Goal: Check status: Check status

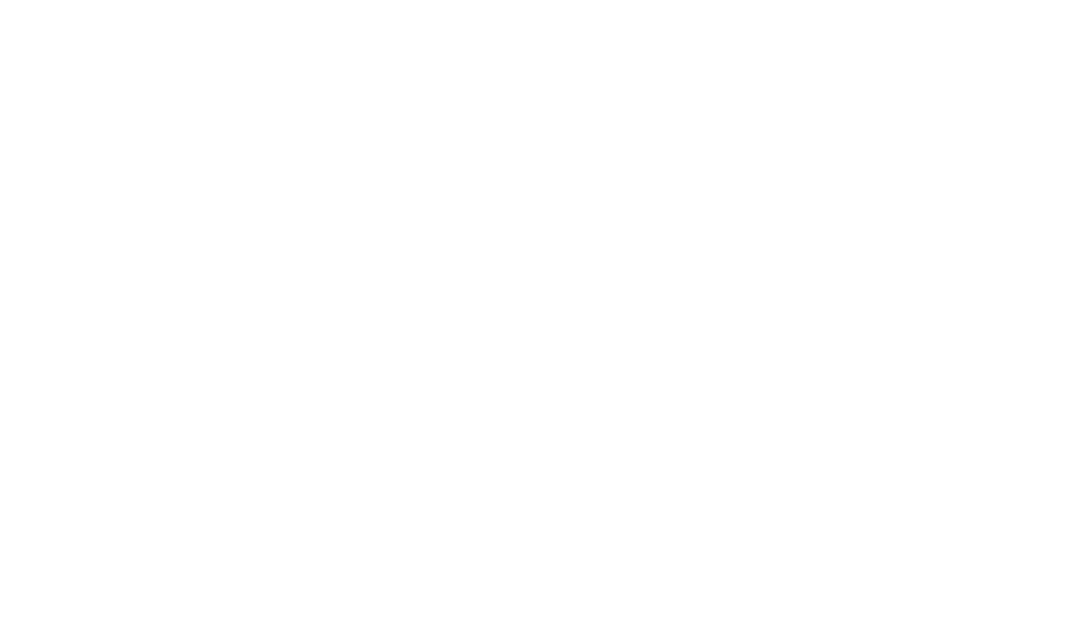
select select
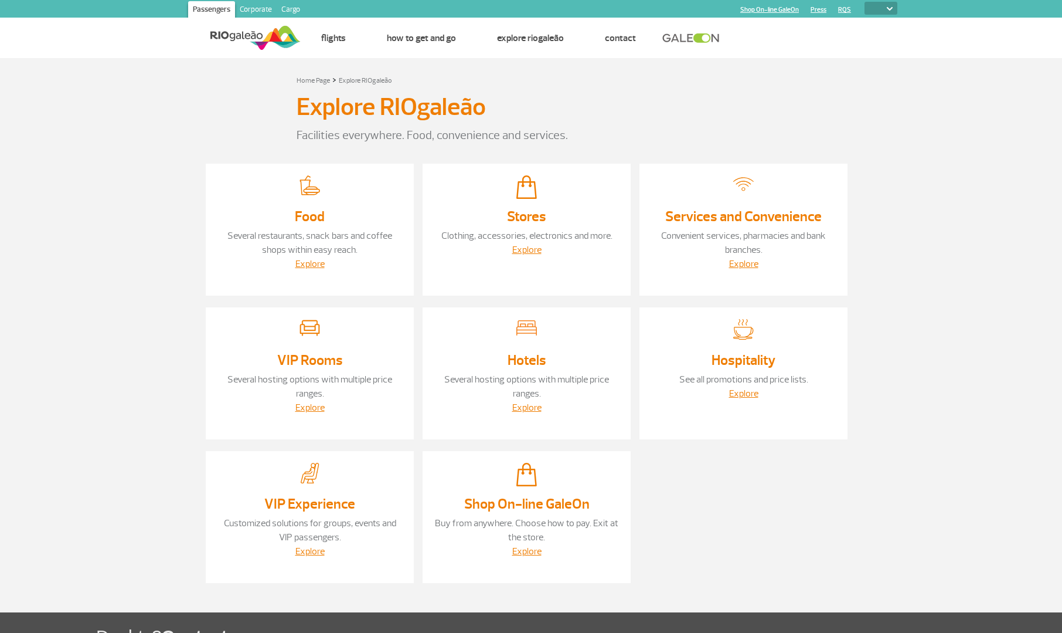
click at [280, 34] on img at bounding box center [255, 37] width 90 height 29
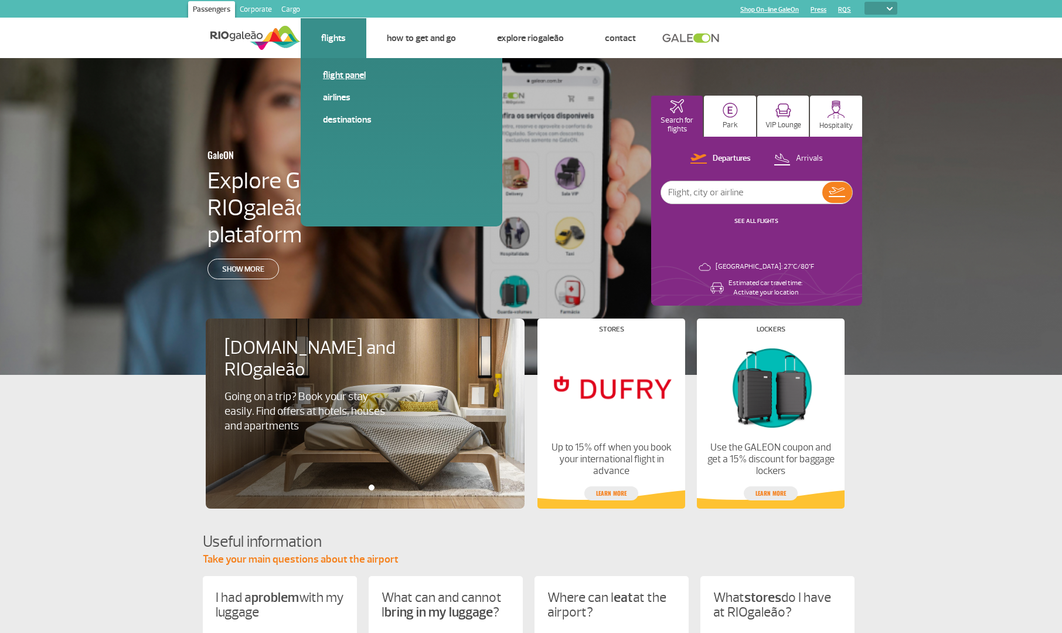
click at [344, 77] on link "Flight panel" at bounding box center [401, 75] width 157 height 13
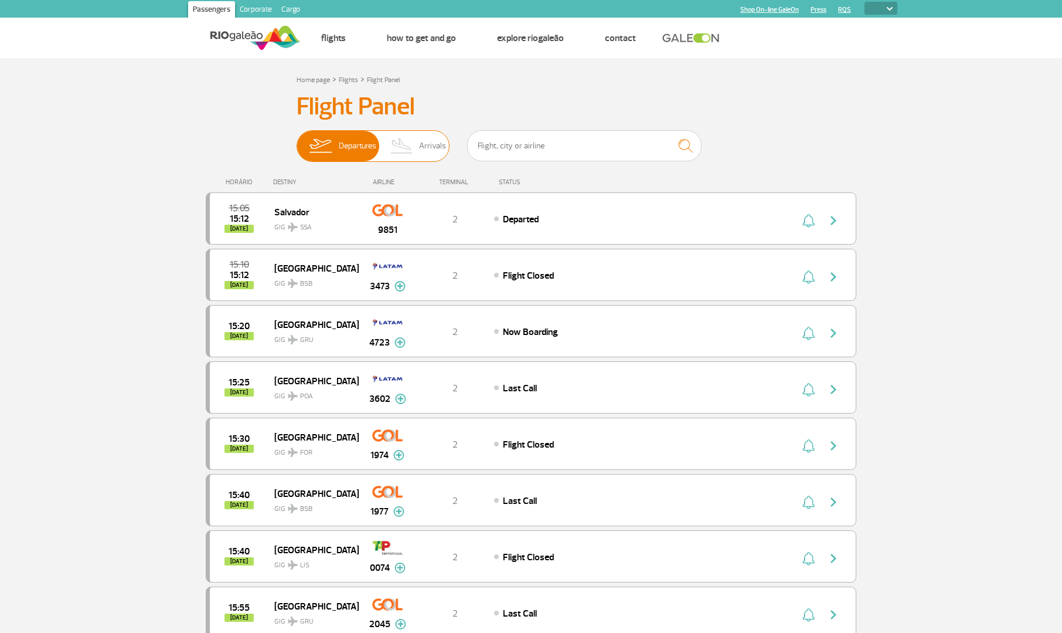
click at [407, 145] on img at bounding box center [402, 146] width 35 height 30
click at [297, 140] on input "Departures Arrivals" at bounding box center [297, 140] width 0 height 0
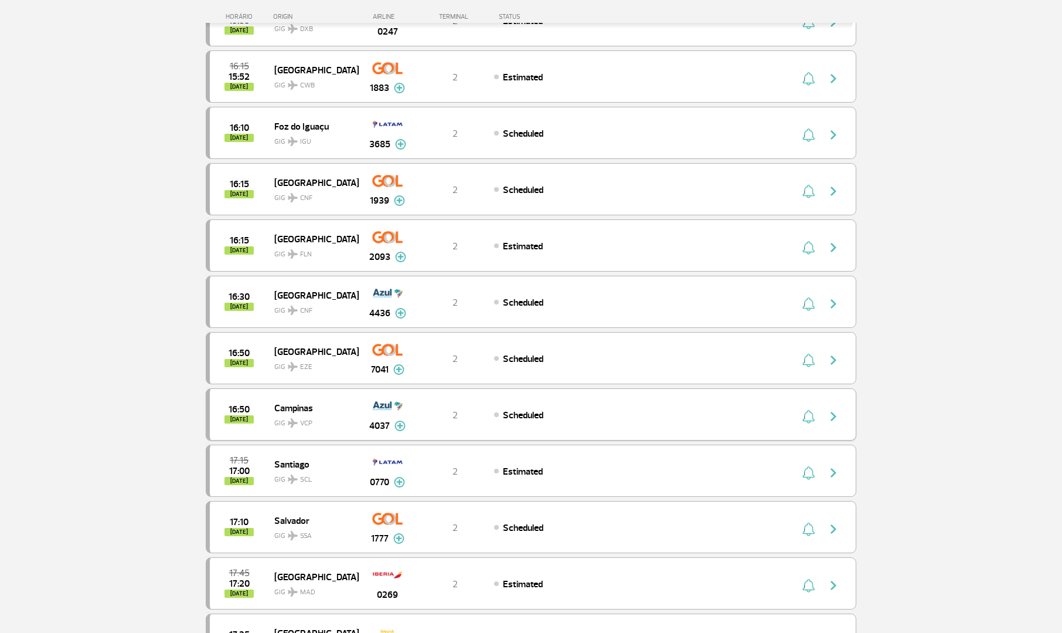
scroll to position [320, 0]
click at [647, 181] on div "16:15 [DATE] [GEOGRAPHIC_DATA] GIG CNF 1939 2 Scheduled Parcerias: Air France 2…" at bounding box center [531, 190] width 651 height 52
click at [832, 187] on img "button" at bounding box center [834, 192] width 14 height 14
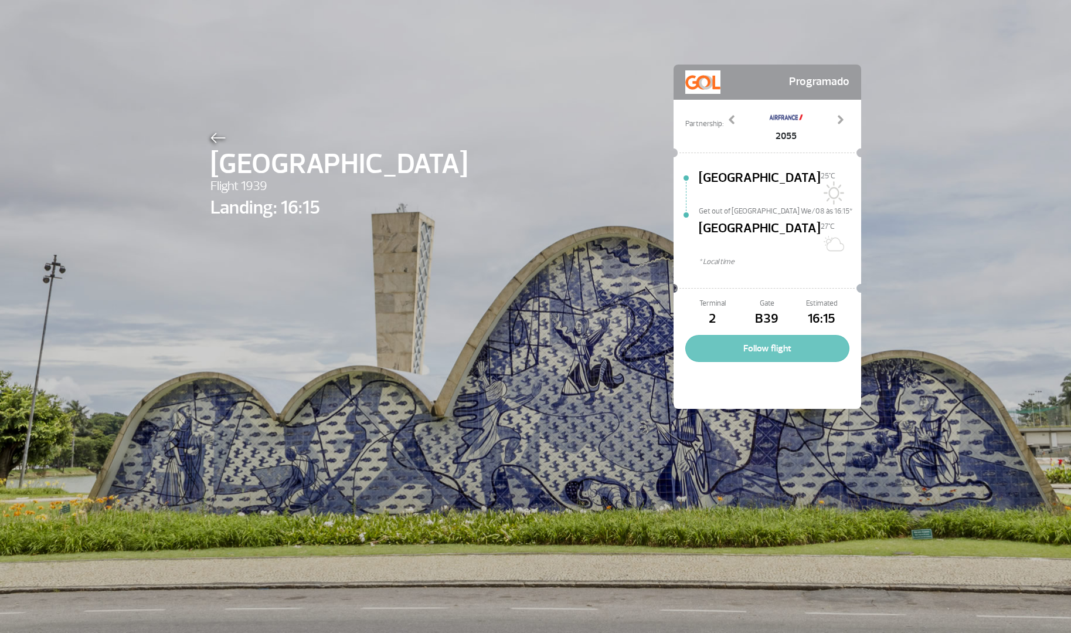
click at [729, 335] on button "Follow flight" at bounding box center [767, 348] width 164 height 27
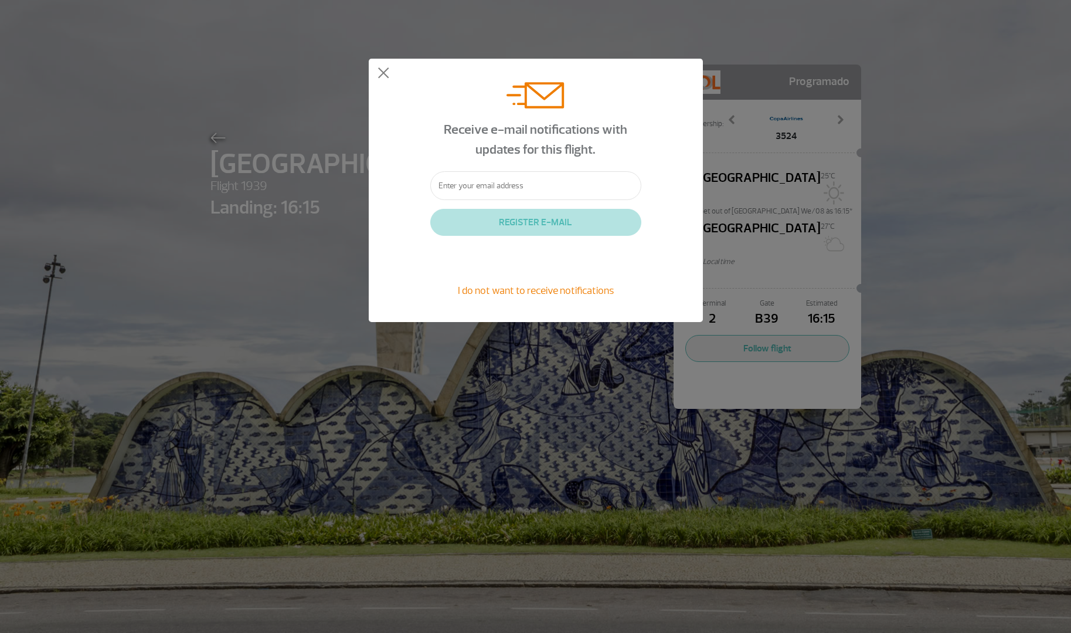
click at [523, 286] on span "I do not want to receive notifications" at bounding box center [536, 290] width 156 height 13
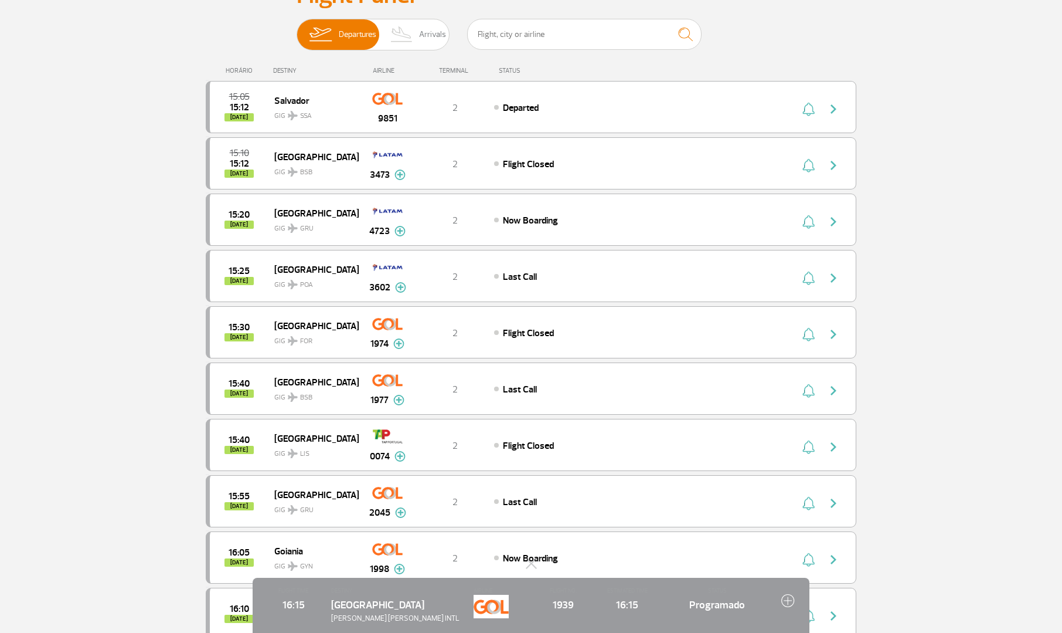
scroll to position [293, 0]
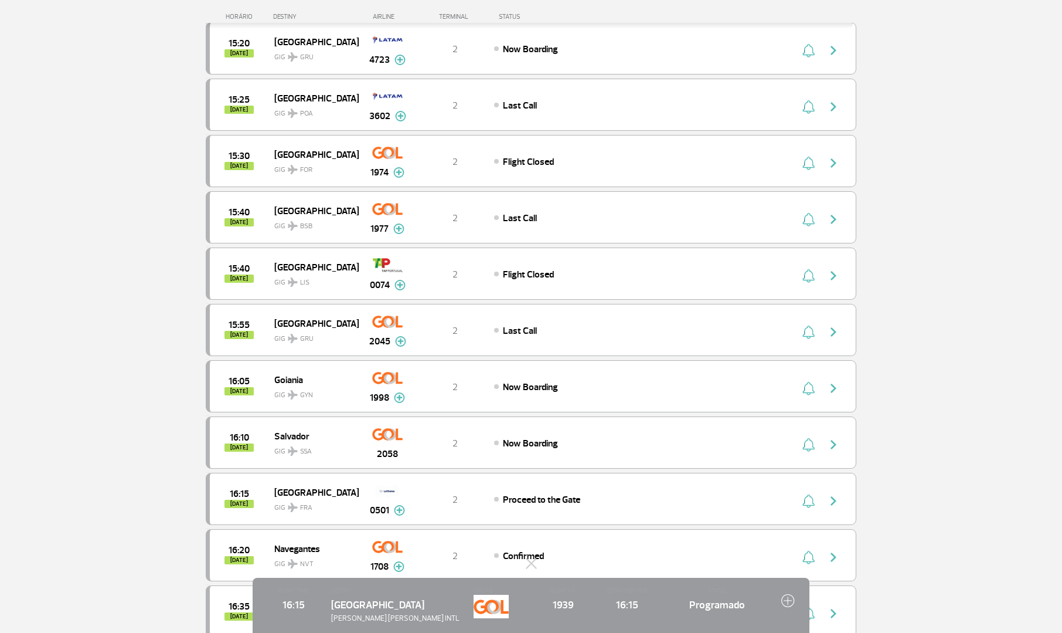
click at [730, 590] on span "STATUS" at bounding box center [717, 590] width 104 height 8
click at [724, 600] on span "Programado" at bounding box center [717, 604] width 104 height 15
drag, startPoint x: 722, startPoint y: 601, endPoint x: 694, endPoint y: 602, distance: 27.6
click at [722, 601] on span "Programado" at bounding box center [717, 604] width 104 height 15
drag, startPoint x: 445, startPoint y: 604, endPoint x: 434, endPoint y: 597, distance: 13.2
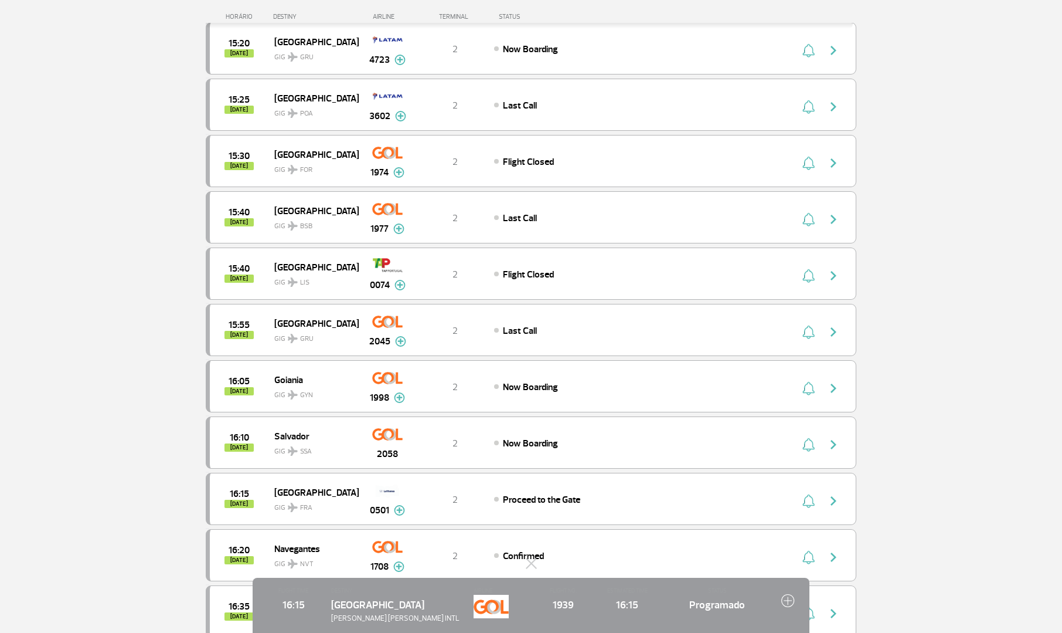
click at [444, 604] on div "Belo Horizonte [PERSON_NAME] [PERSON_NAME] INTL" at bounding box center [396, 610] width 131 height 27
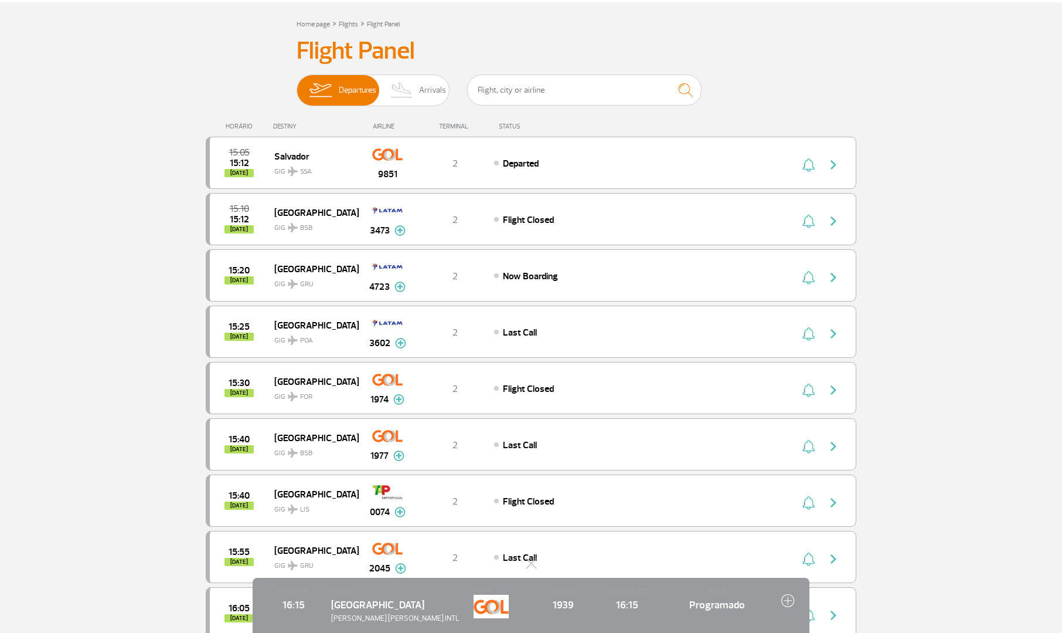
scroll to position [0, 0]
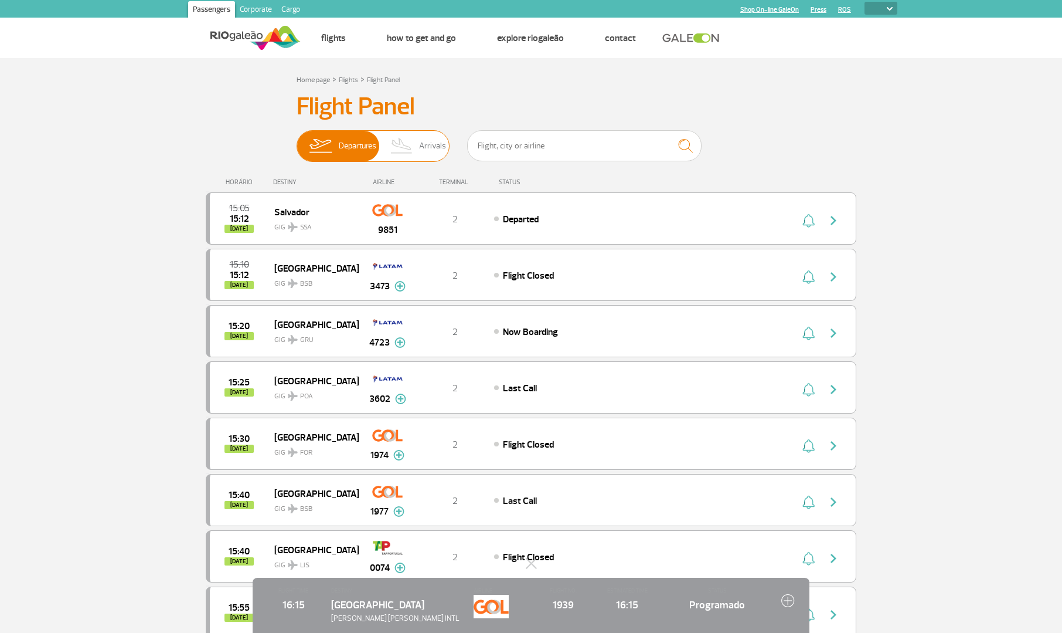
click at [426, 137] on span "Arrivals" at bounding box center [432, 146] width 27 height 30
click at [297, 140] on input "Departures Arrivals" at bounding box center [297, 140] width 0 height 0
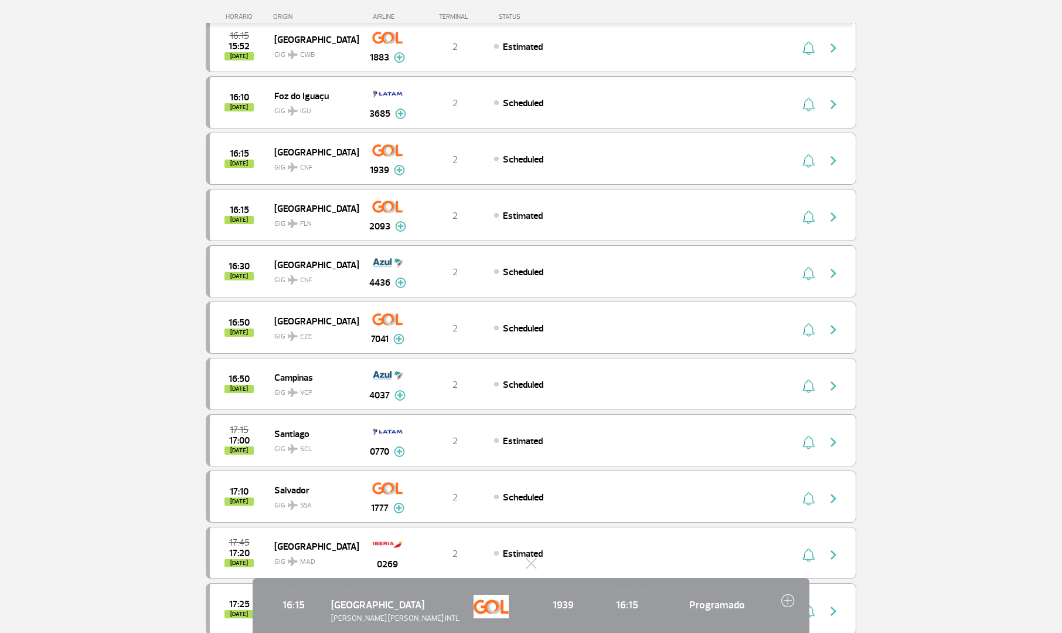
scroll to position [293, 0]
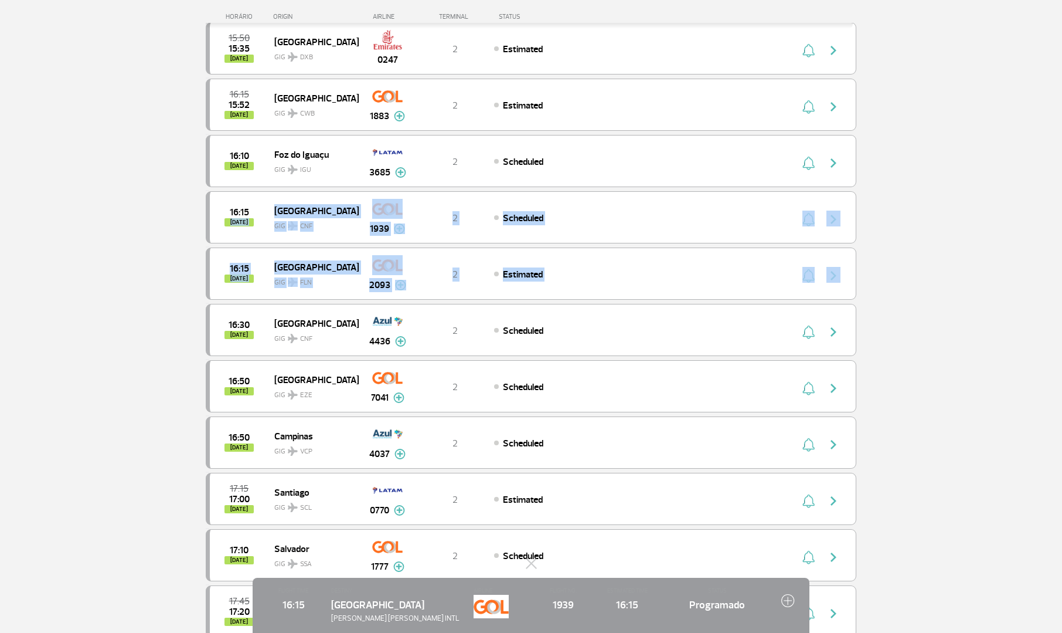
drag, startPoint x: 137, startPoint y: 204, endPoint x: 987, endPoint y: 277, distance: 853.8
click at [987, 277] on section "Home page > Flights > Flight Panel Flight Panel Departures Arrivals 15:10 14:56…" at bounding box center [531, 452] width 1062 height 1375
drag, startPoint x: 976, startPoint y: 244, endPoint x: 970, endPoint y: 239, distance: 8.0
click at [976, 243] on section "Home page > Flights > Flight Panel Flight Panel Departures Arrivals 15:10 14:56…" at bounding box center [531, 452] width 1062 height 1375
click at [964, 239] on section "Home page > Flights > Flight Panel Flight Panel Departures Arrivals 15:10 14:56…" at bounding box center [531, 452] width 1062 height 1375
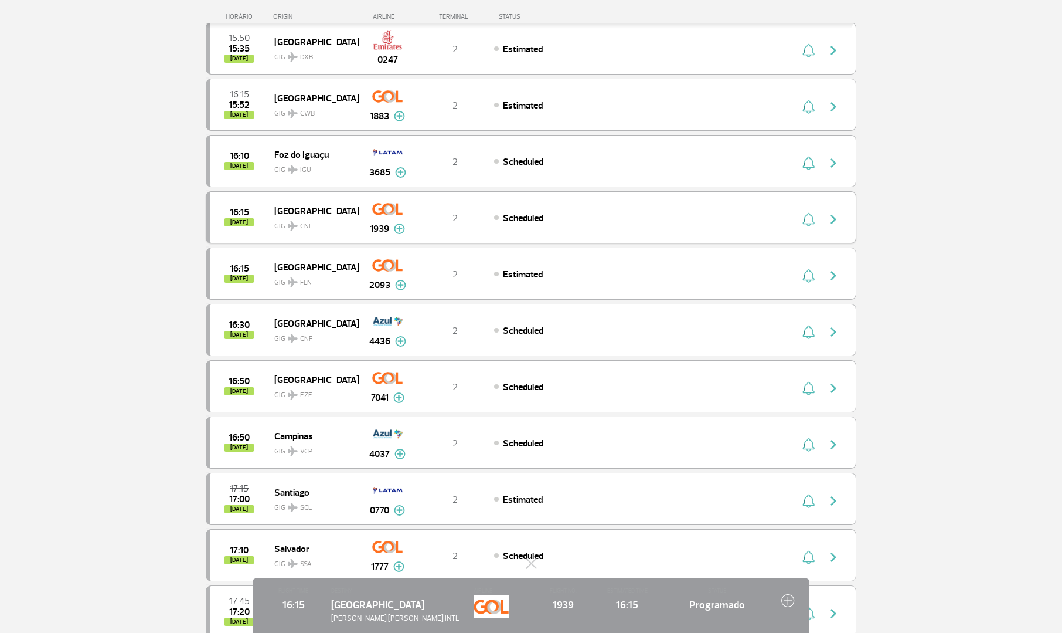
click at [396, 230] on img at bounding box center [399, 228] width 11 height 11
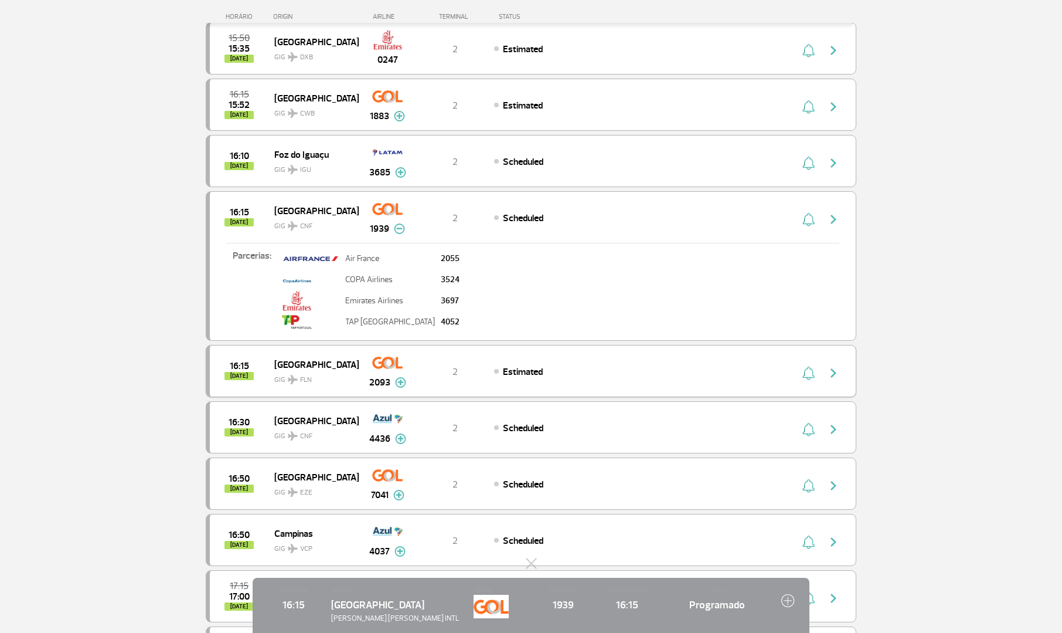
click at [400, 380] on img at bounding box center [400, 382] width 11 height 11
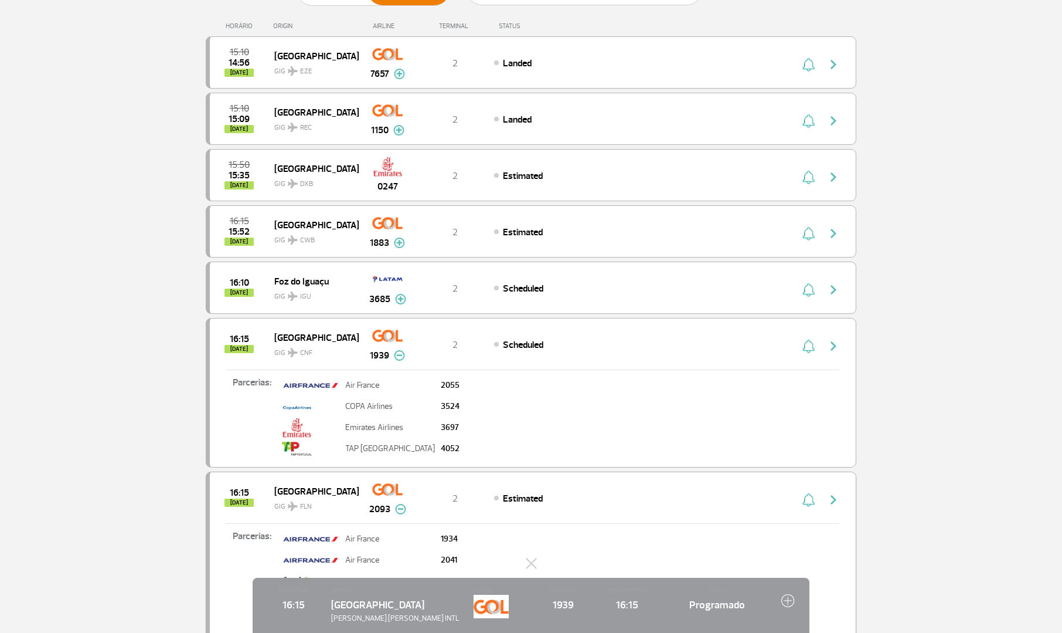
scroll to position [117, 0]
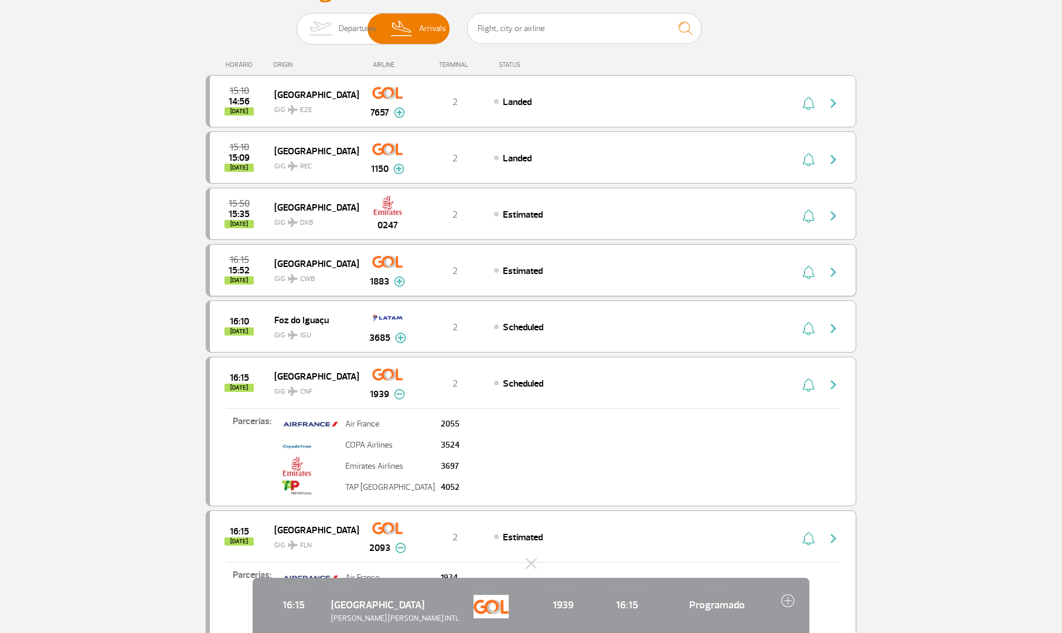
click at [324, 271] on span "GIG CWB" at bounding box center [311, 275] width 75 height 17
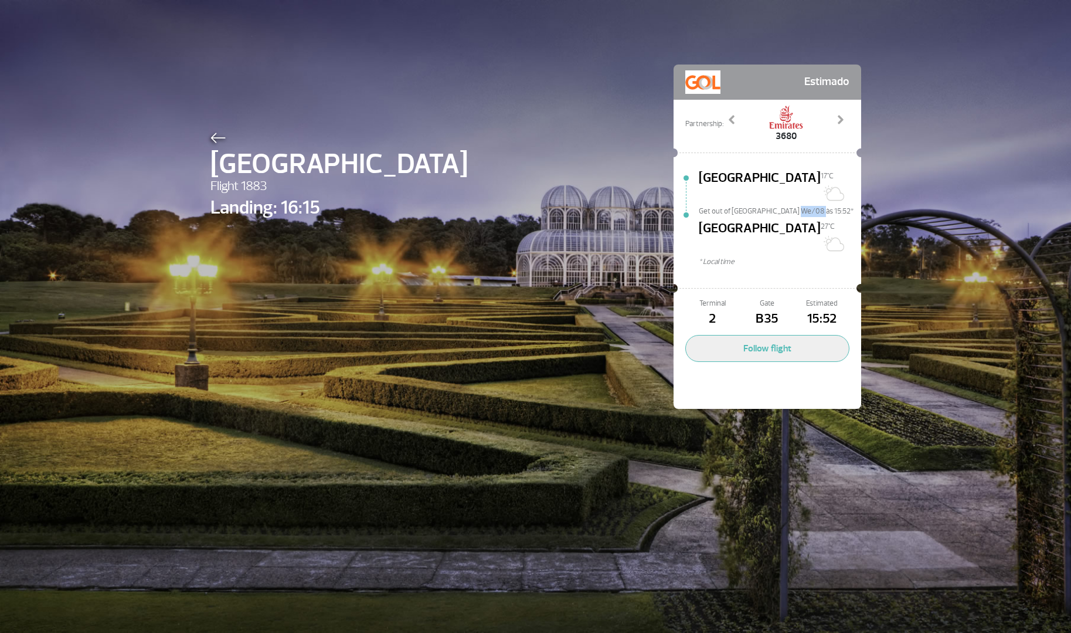
drag, startPoint x: 786, startPoint y: 196, endPoint x: 821, endPoint y: 193, distance: 35.3
click at [821, 206] on span "Get out of [GEOGRAPHIC_DATA] We/08 às 15:52*" at bounding box center [780, 210] width 162 height 8
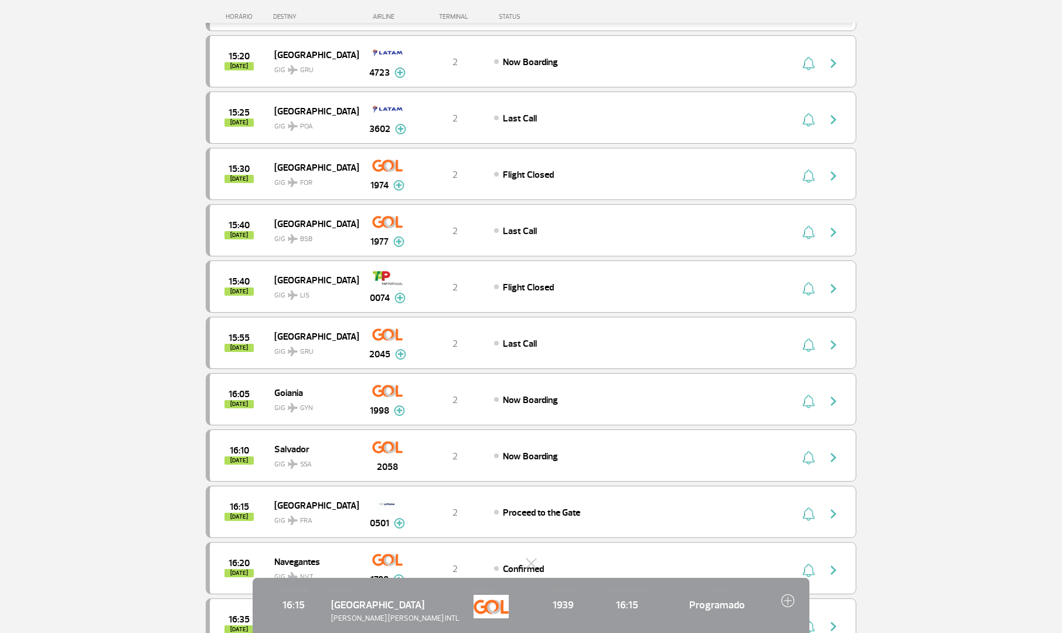
scroll to position [117, 0]
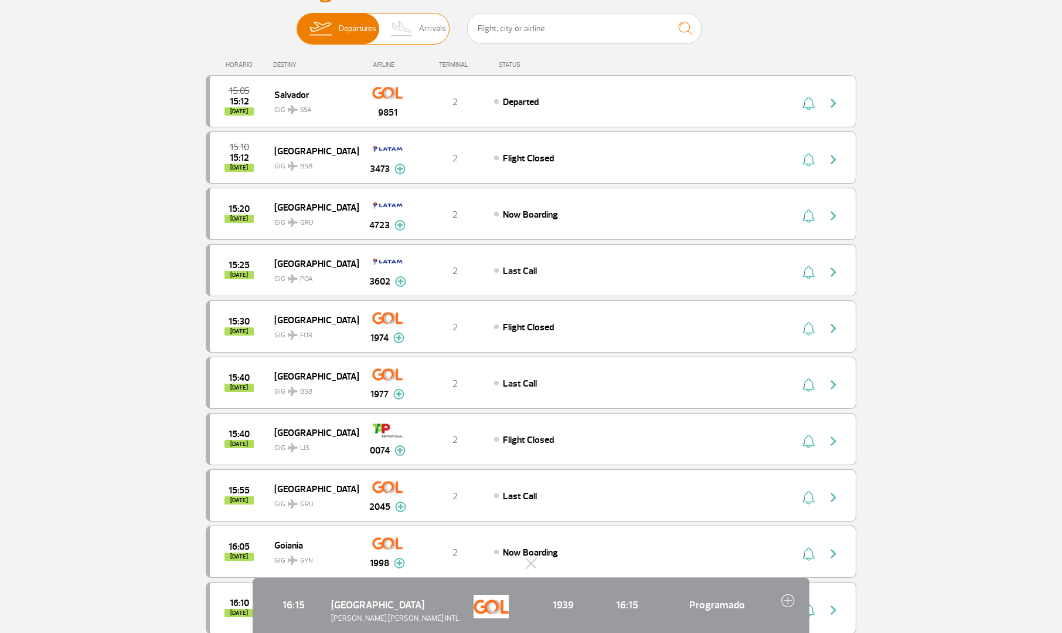
click at [416, 32] on img at bounding box center [402, 28] width 35 height 30
click at [297, 23] on input "Departures Arrivals" at bounding box center [297, 23] width 0 height 0
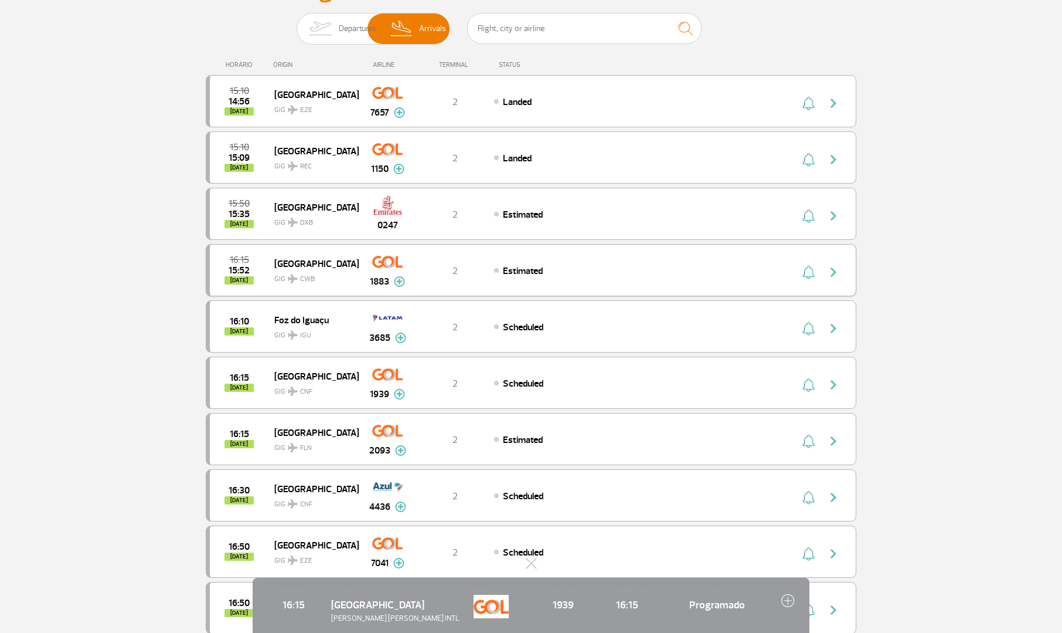
click at [664, 280] on div "16:15 15:52 [DATE] [GEOGRAPHIC_DATA] GIG CWB 1883 2 Estimated Parcerias: Air Fr…" at bounding box center [531, 270] width 651 height 52
click at [368, 284] on div "1883" at bounding box center [387, 270] width 58 height 37
click at [828, 270] on img "button" at bounding box center [834, 272] width 14 height 14
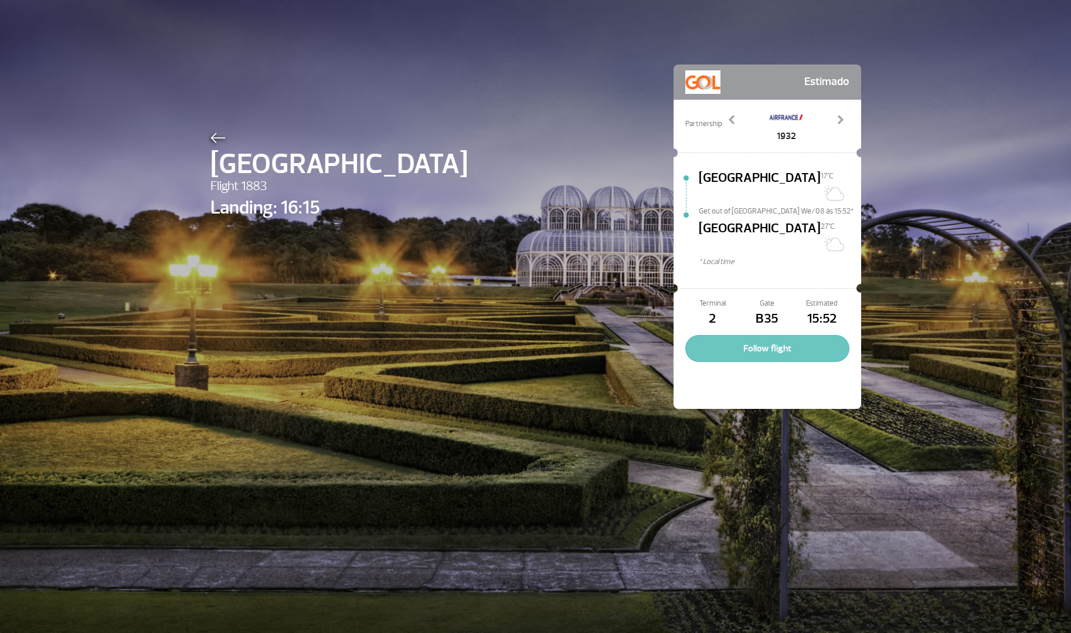
click at [759, 335] on button "Follow flight" at bounding box center [767, 348] width 164 height 27
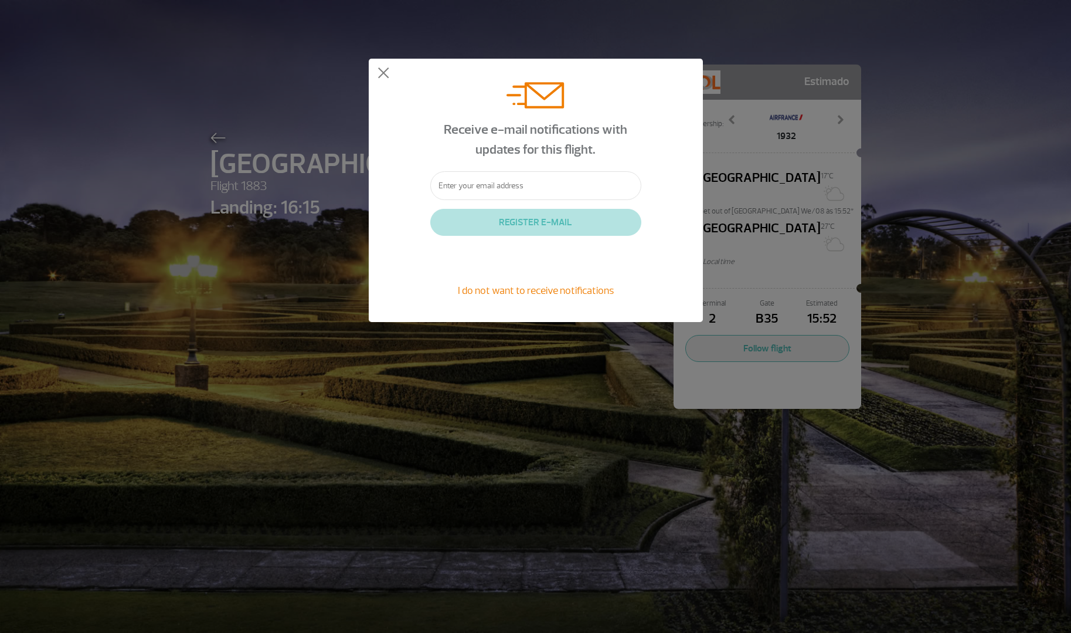
click at [562, 190] on input "text" at bounding box center [535, 185] width 211 height 29
click at [470, 186] on input "g,[PERSON_NAME],[EMAIL_ADDRESS][DOMAIN_NAME]" at bounding box center [535, 185] width 211 height 29
type input "g,[PERSON_NAME][EMAIL_ADDRESS][DOMAIN_NAME]"
click at [493, 203] on form "Receive e-mail notifications with updates for this flight. g,[PERSON_NAME][EMAI…" at bounding box center [535, 190] width 211 height 240
click at [538, 179] on input "g,[PERSON_NAME][EMAIL_ADDRESS][DOMAIN_NAME]" at bounding box center [535, 185] width 211 height 29
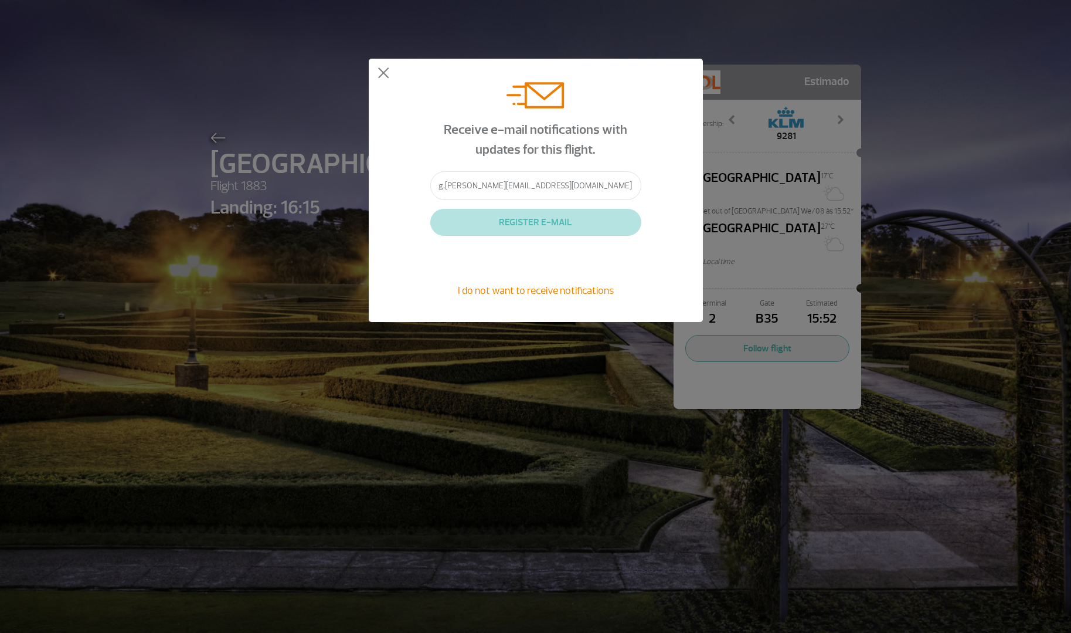
click at [501, 288] on span "I do not want to receive notifications" at bounding box center [536, 290] width 156 height 13
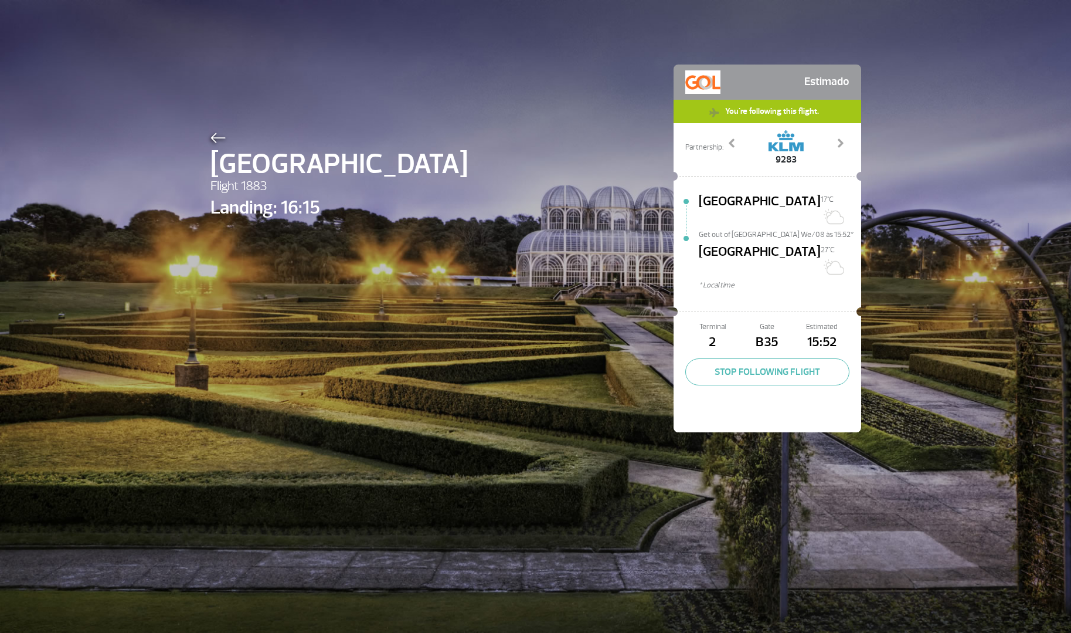
click at [821, 79] on span "Estimado" at bounding box center [826, 81] width 45 height 23
click at [203, 128] on div "[GEOGRAPHIC_DATA] Flight 1883 Landing: 16:15 Estimado You're following this fli…" at bounding box center [536, 230] width 668 height 461
click at [205, 132] on div "[GEOGRAPHIC_DATA] Flight 1883 Landing: 16:15 Estimado You're following this fli…" at bounding box center [536, 230] width 668 height 461
click at [216, 135] on img at bounding box center [217, 137] width 15 height 11
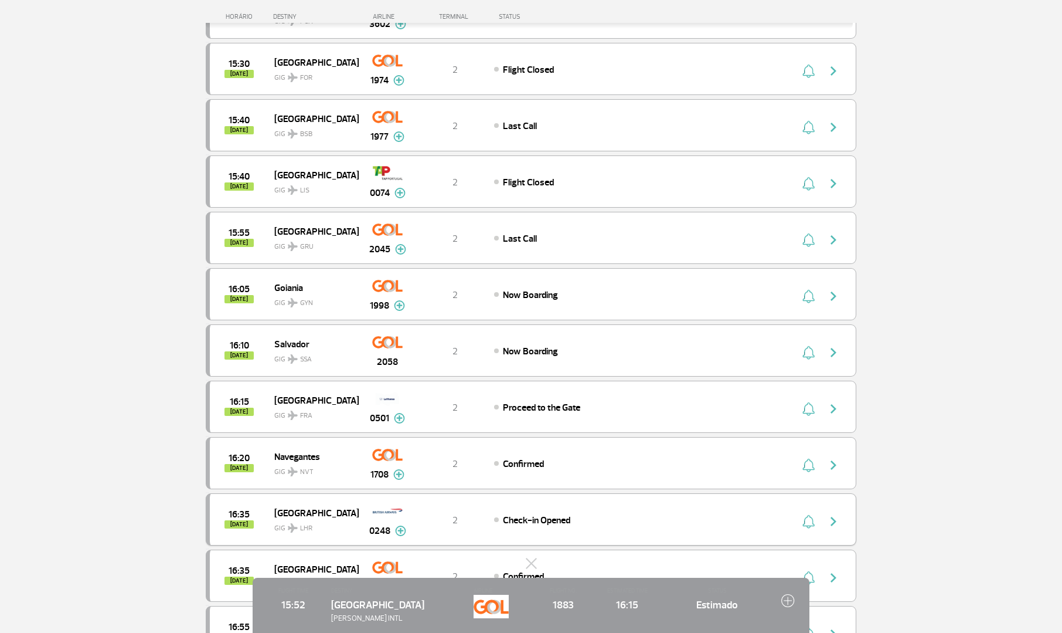
scroll to position [410, 0]
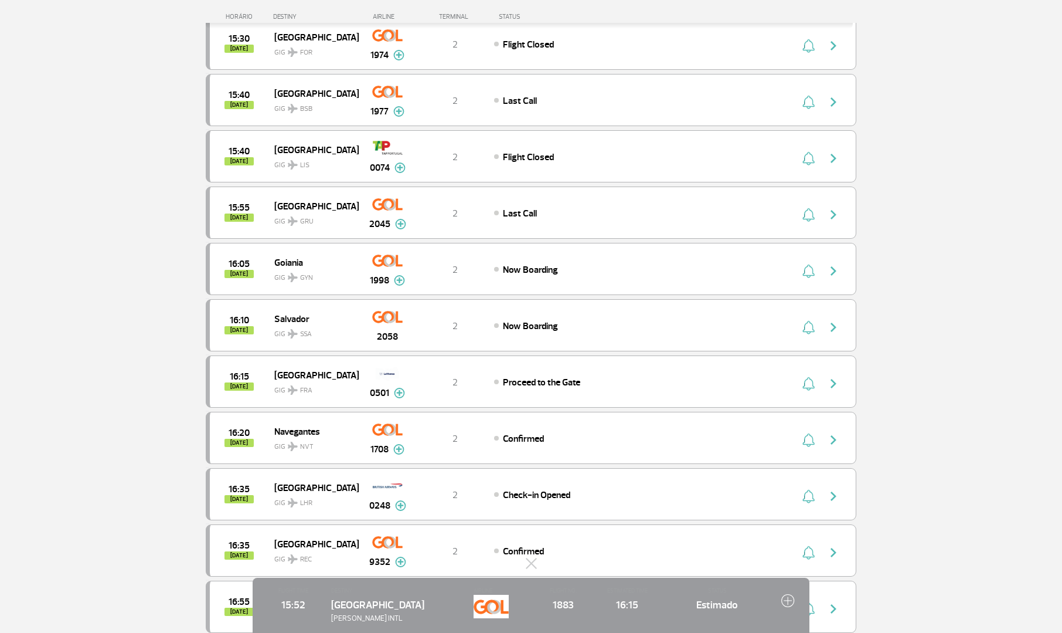
click at [786, 601] on img at bounding box center [787, 599] width 13 height 13
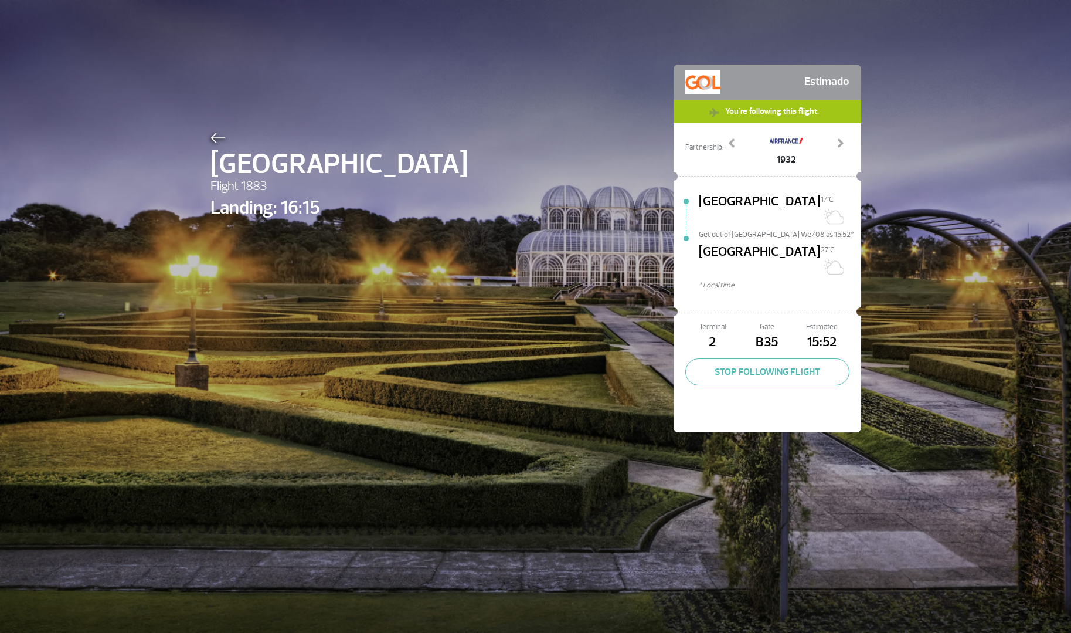
click at [840, 186] on div "[GEOGRAPHIC_DATA] 17°C Get out of [GEOGRAPHIC_DATA] We/08 às 15:52* [GEOGRAPHIC…" at bounding box center [768, 244] width 188 height 122
click at [202, 135] on div "[GEOGRAPHIC_DATA] Flight 1883 Landing: 16:15 Estimado You're following this fli…" at bounding box center [536, 230] width 668 height 461
click at [210, 137] on img at bounding box center [217, 137] width 15 height 11
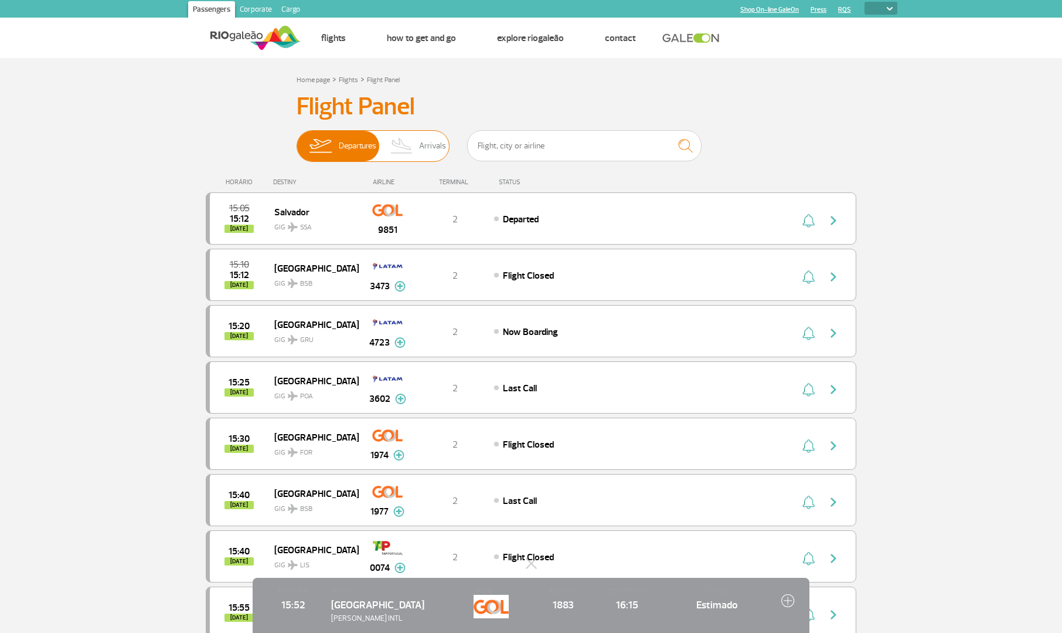
click at [424, 151] on span "Arrivals" at bounding box center [432, 146] width 27 height 30
click at [297, 140] on input "Departures Arrivals" at bounding box center [297, 140] width 0 height 0
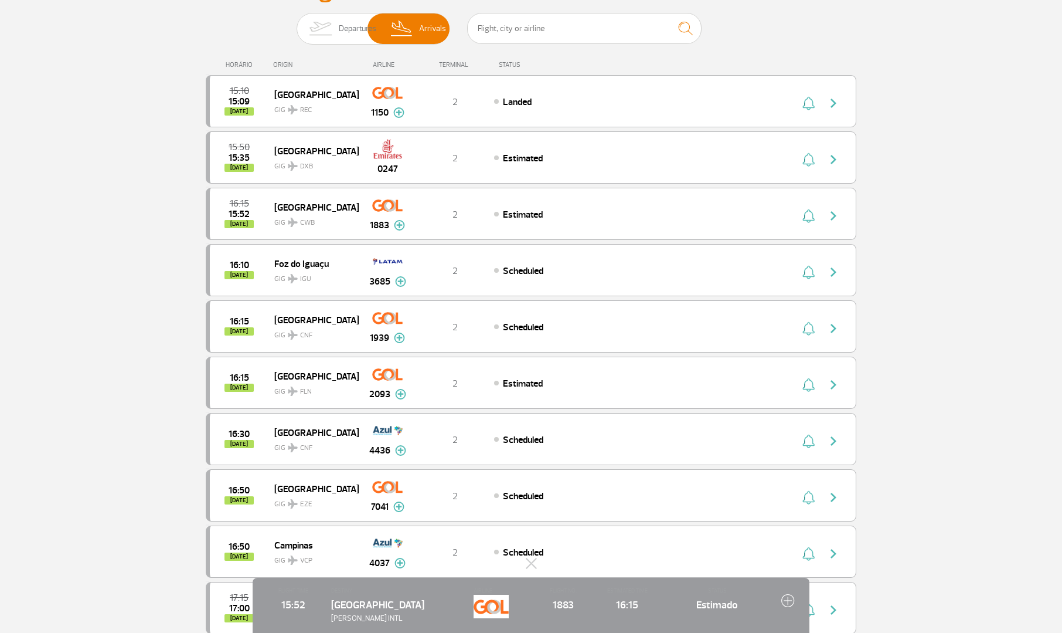
scroll to position [176, 0]
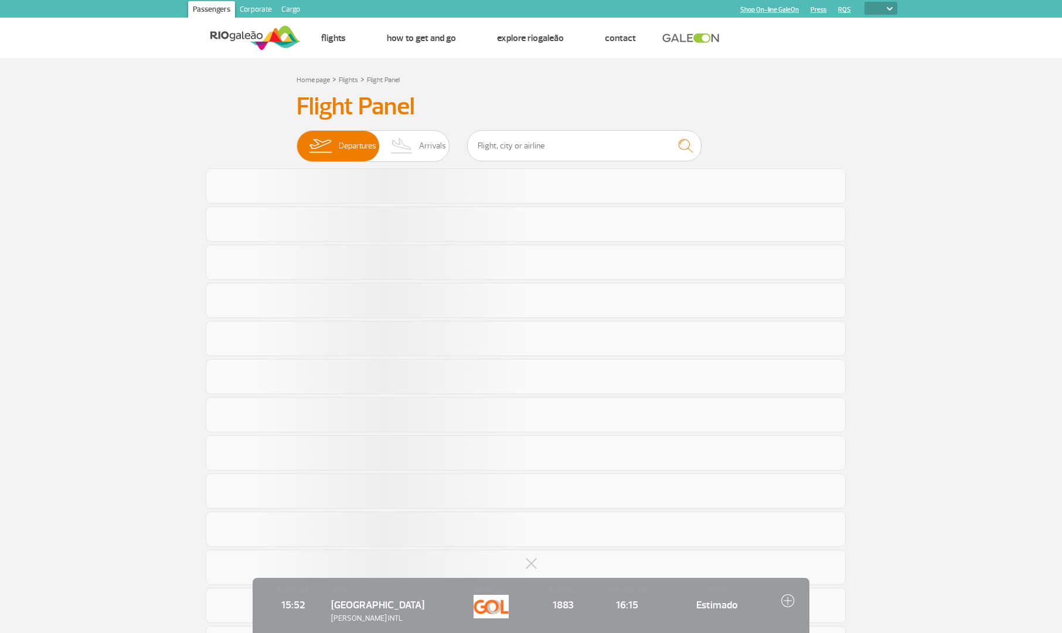
select select
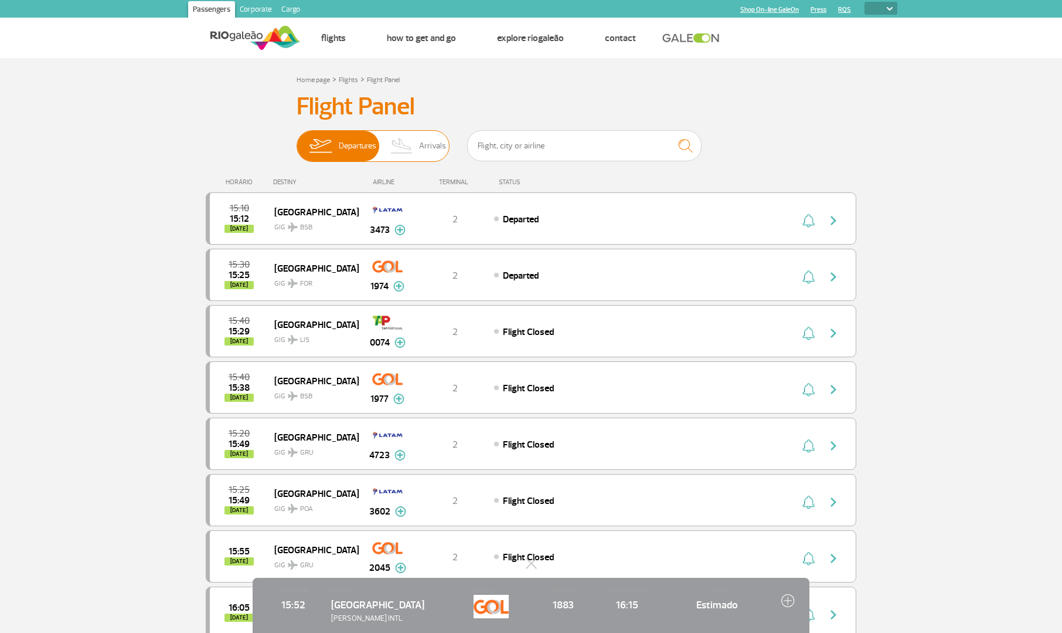
click at [436, 155] on span "Arrivals" at bounding box center [432, 146] width 27 height 30
click at [297, 140] on input "Departures Arrivals" at bounding box center [297, 140] width 0 height 0
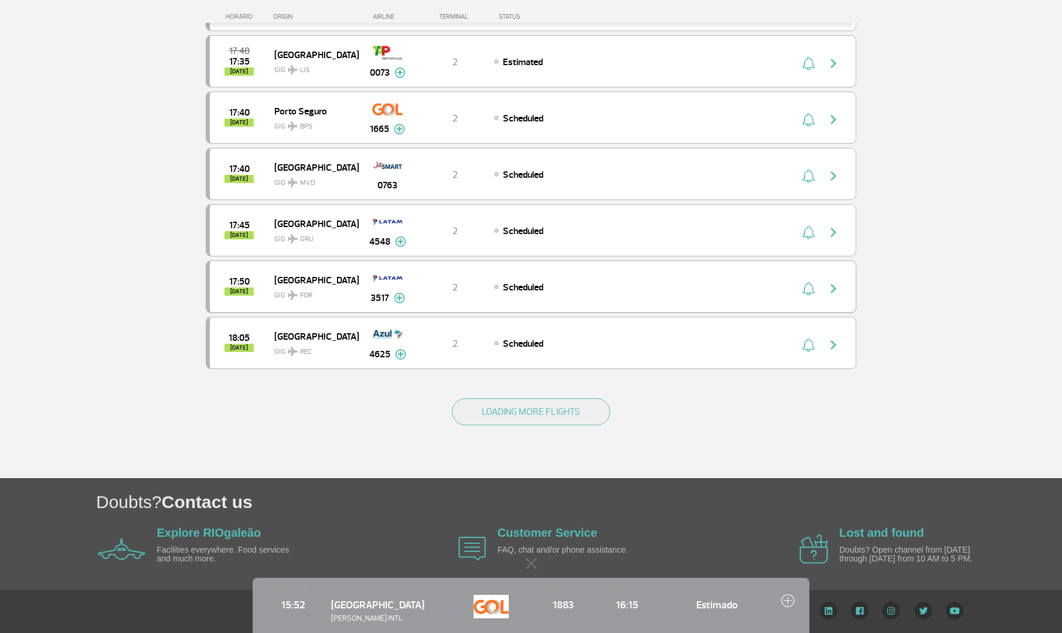
scroll to position [965, 0]
